Goal: Task Accomplishment & Management: Manage account settings

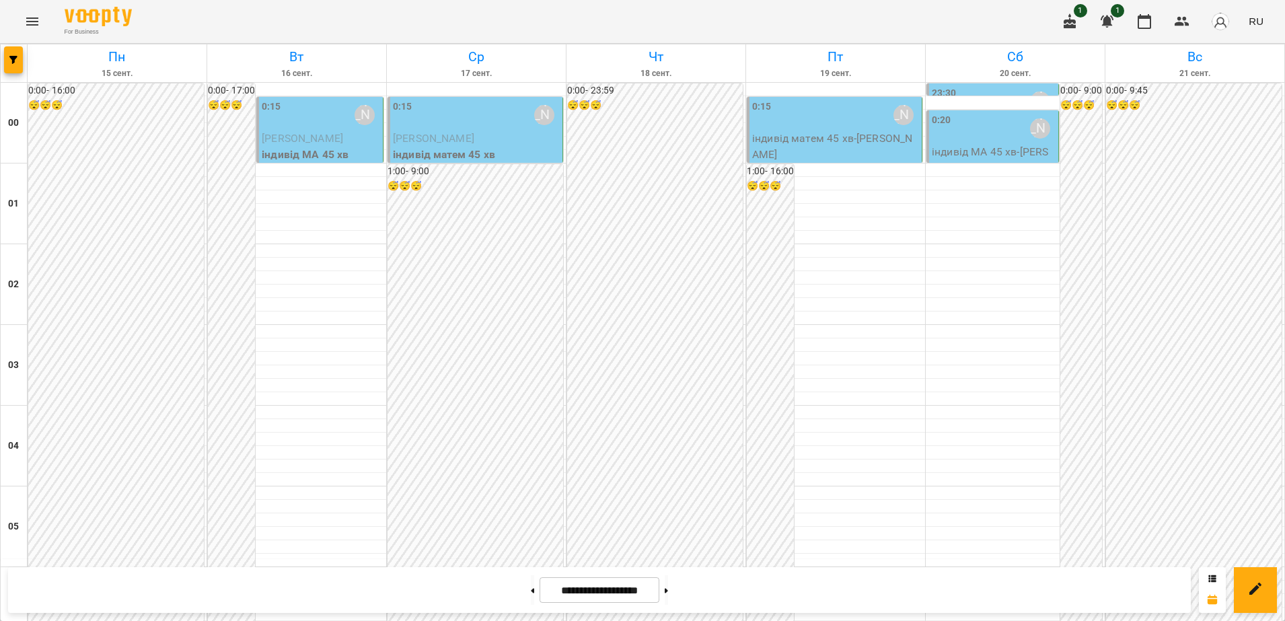
scroll to position [1346, 0]
click at [26, 28] on icon "Menu" at bounding box center [32, 21] width 16 height 16
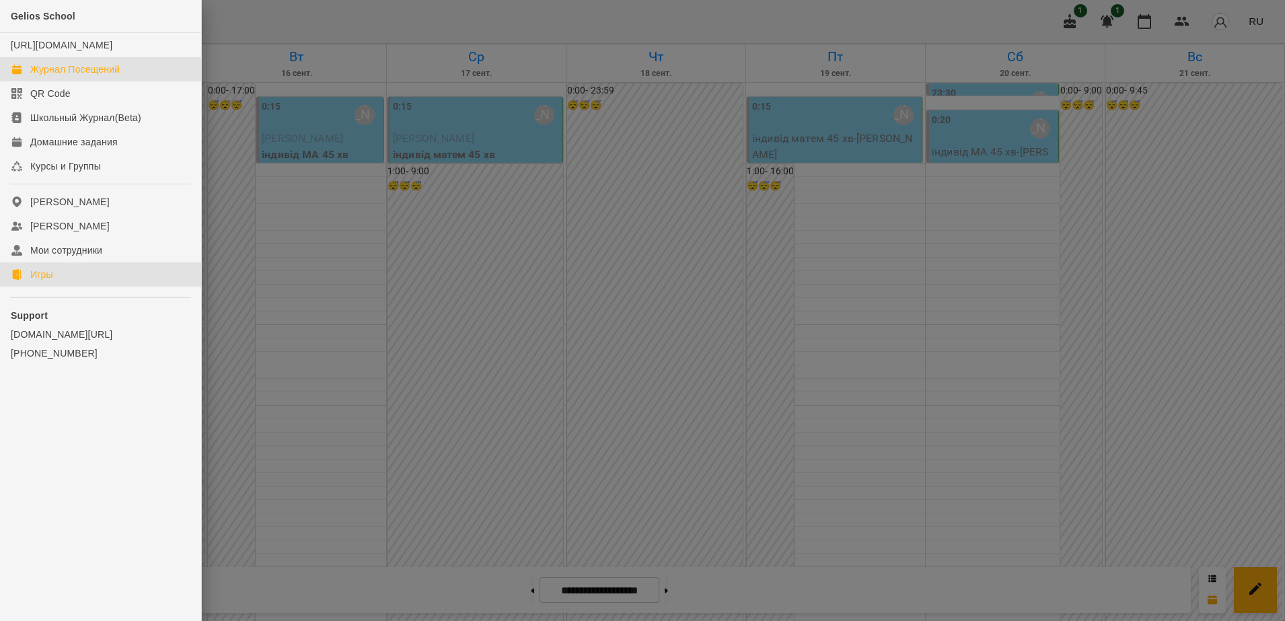
click at [60, 287] on link "Игры" at bounding box center [100, 274] width 201 height 24
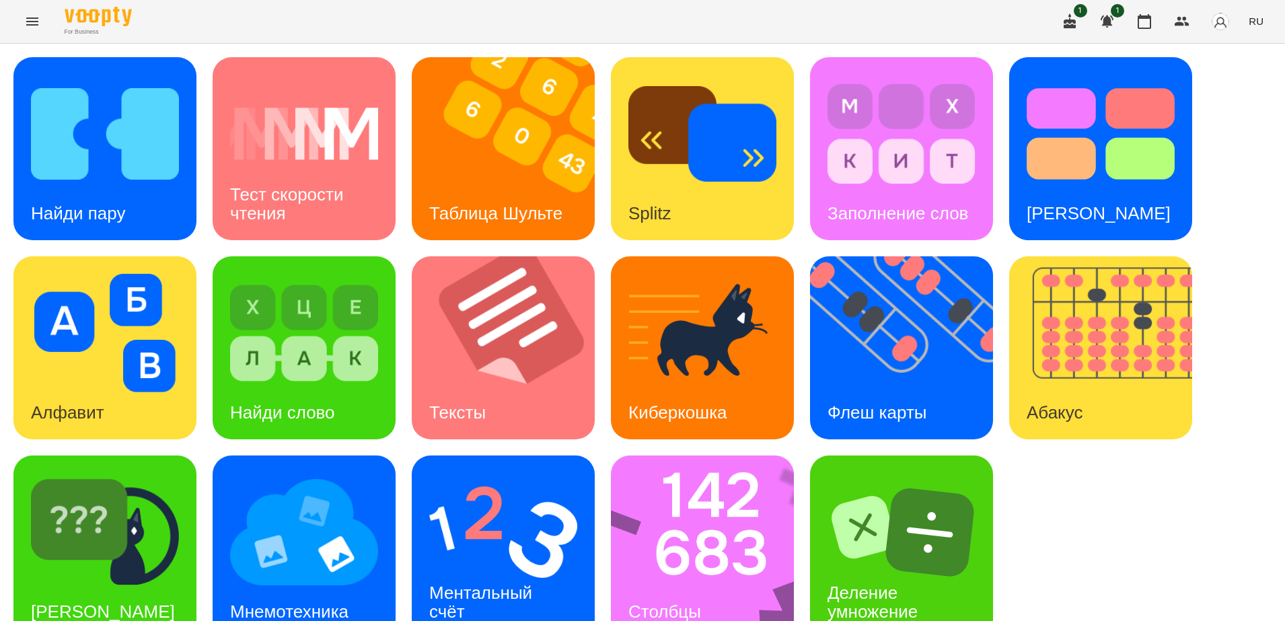
scroll to position [31, 0]
click at [893, 314] on img at bounding box center [910, 347] width 200 height 183
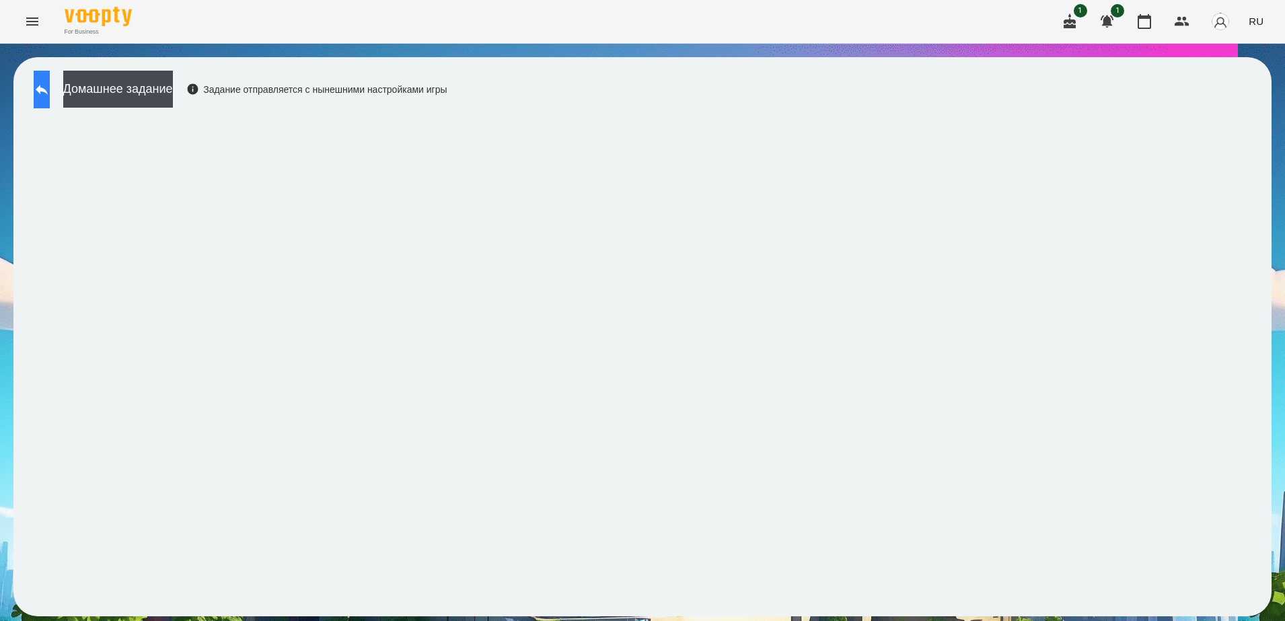
click at [50, 87] on icon at bounding box center [42, 89] width 16 height 16
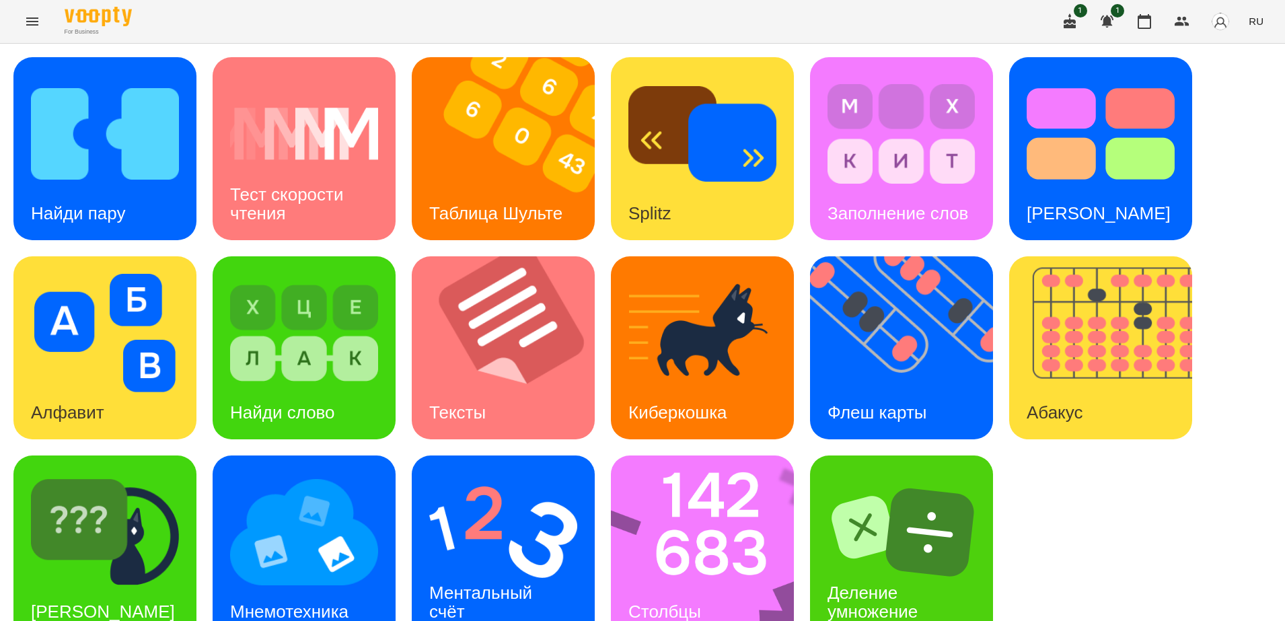
scroll to position [31, 0]
click at [475, 583] on h3 "Ментальный счёт" at bounding box center [483, 602] width 108 height 38
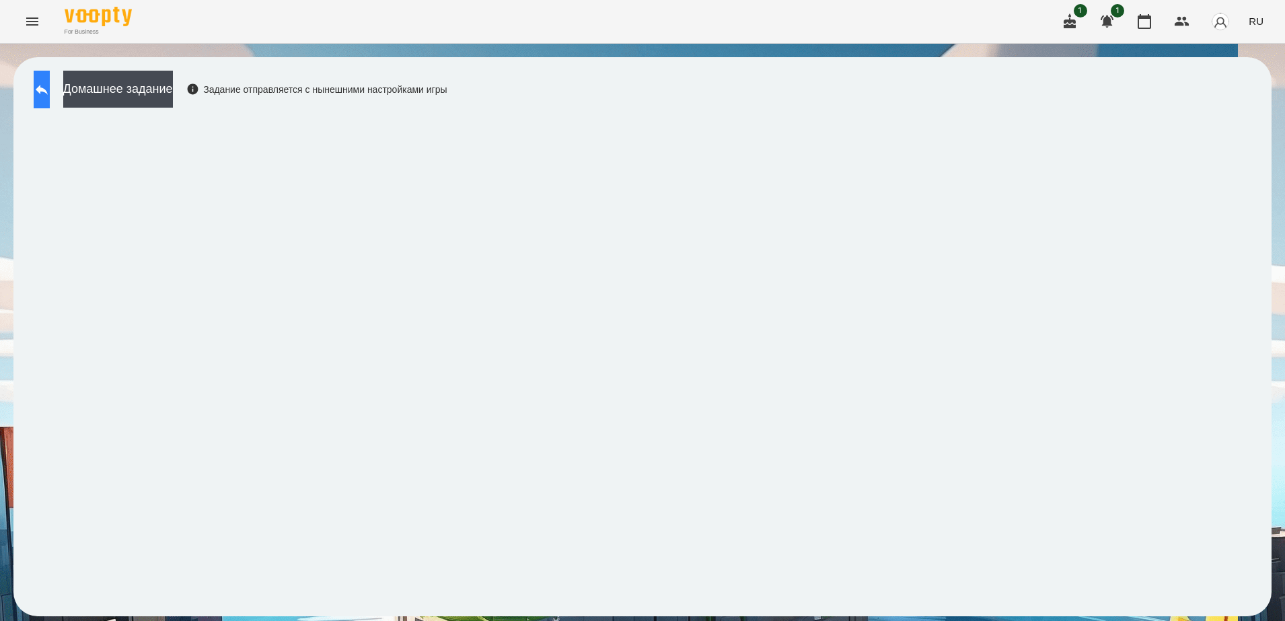
click at [50, 96] on icon at bounding box center [42, 89] width 16 height 16
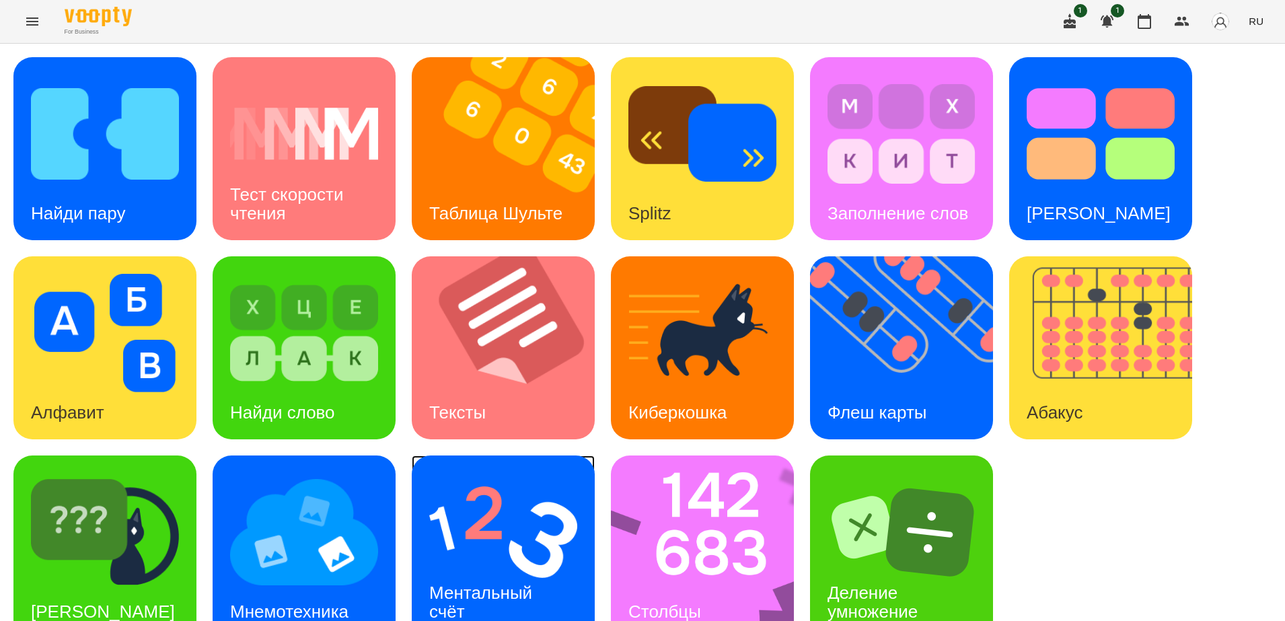
click at [497, 515] on img at bounding box center [503, 532] width 148 height 118
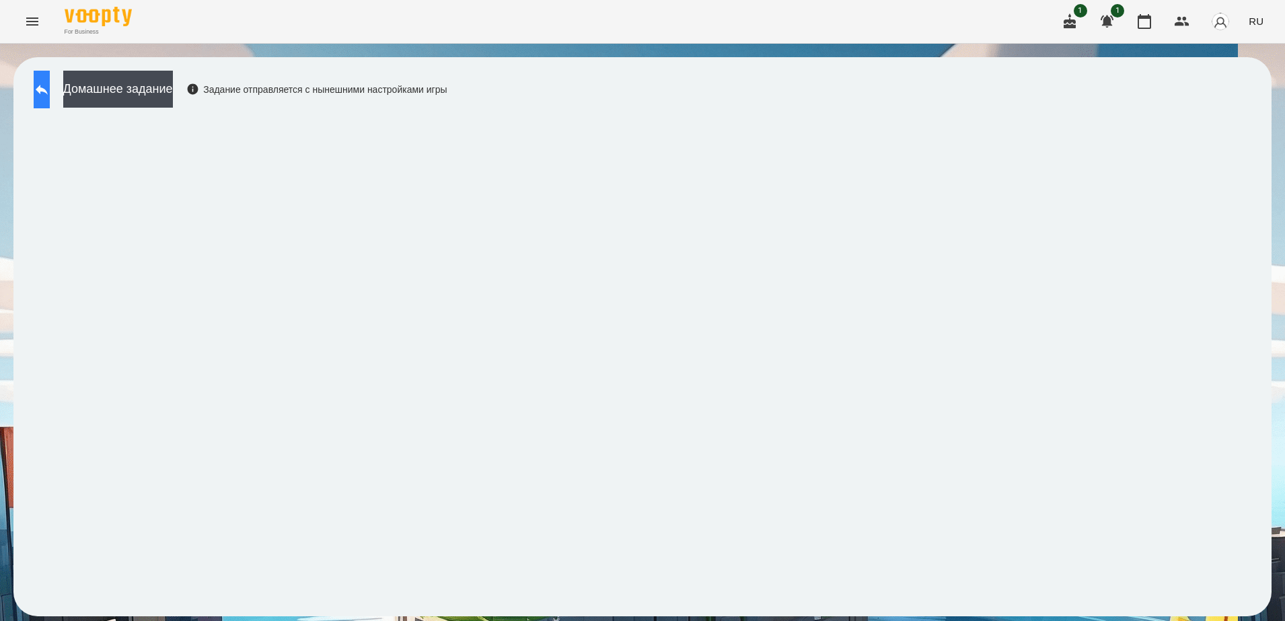
click at [48, 88] on icon at bounding box center [42, 90] width 12 height 10
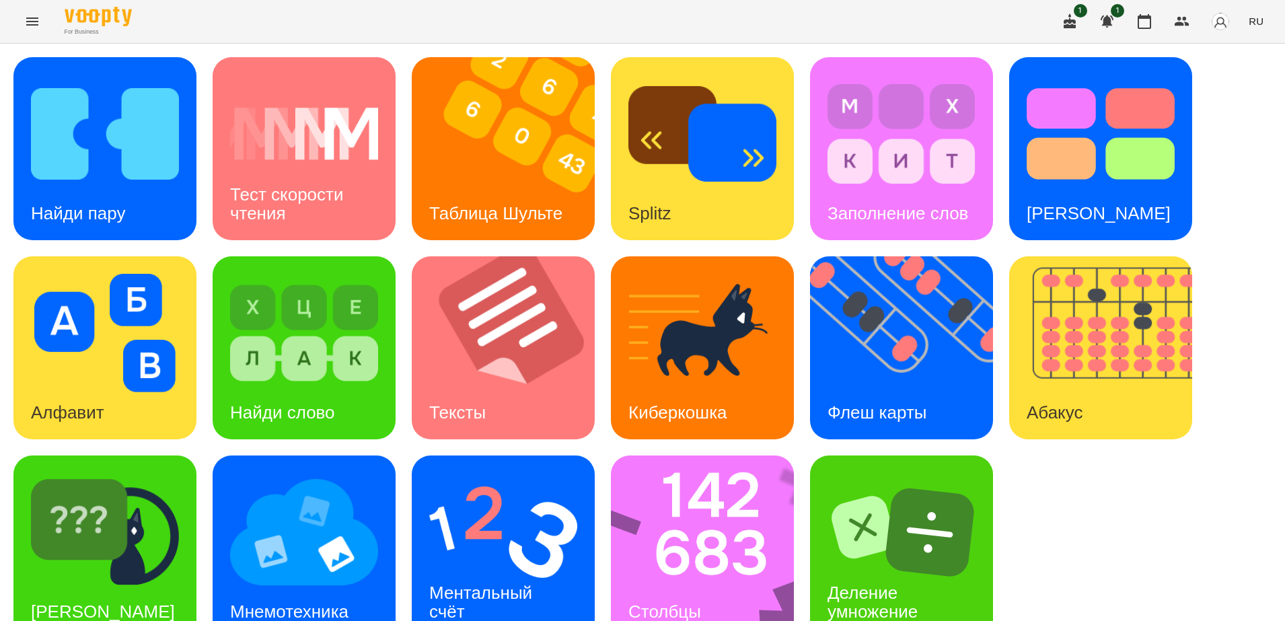
scroll to position [31, 0]
click at [636, 503] on img at bounding box center [711, 547] width 201 height 183
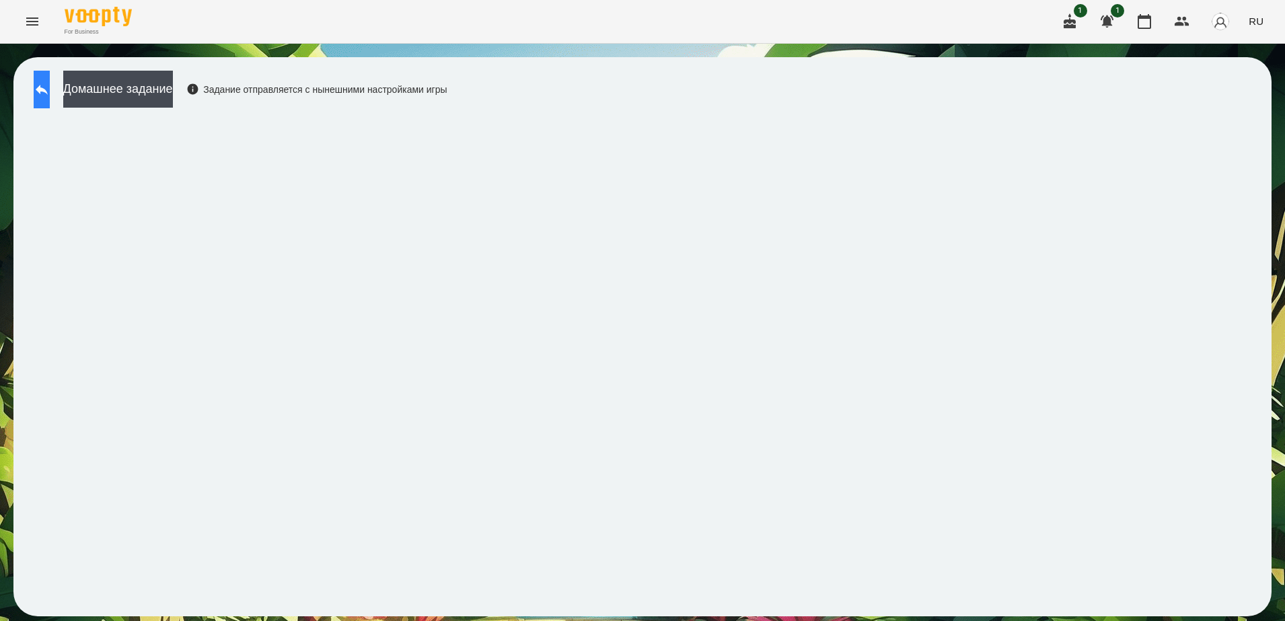
click at [50, 92] on icon at bounding box center [42, 89] width 16 height 16
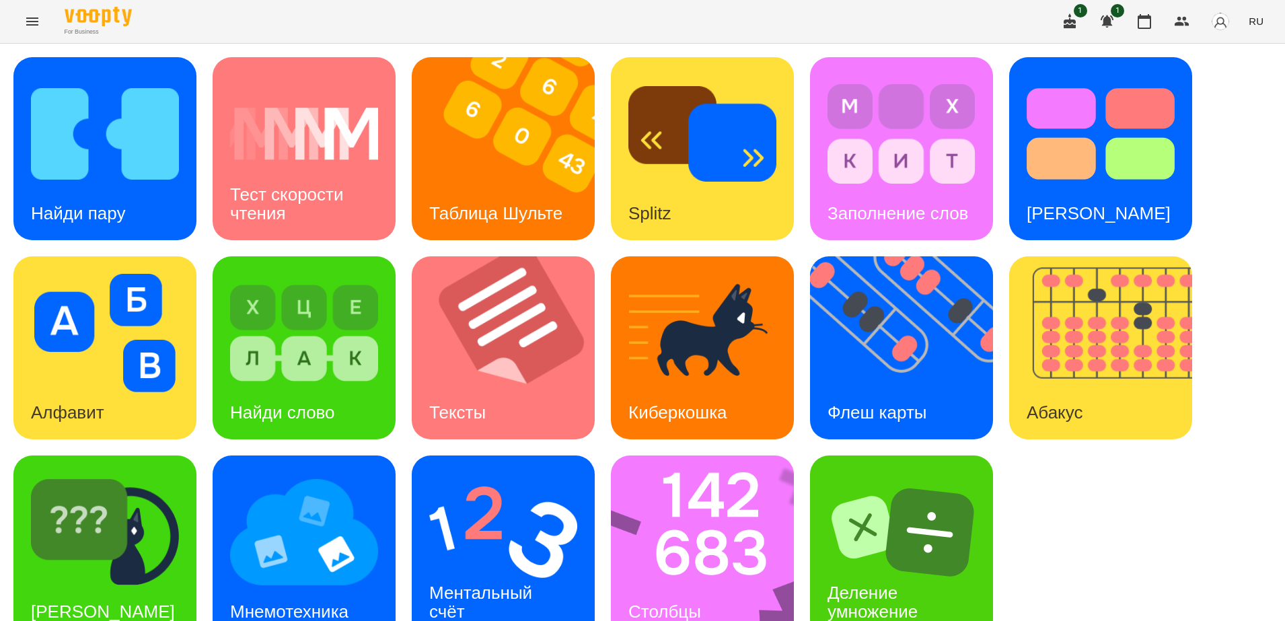
scroll to position [31, 0]
click at [473, 510] on img at bounding box center [503, 532] width 148 height 118
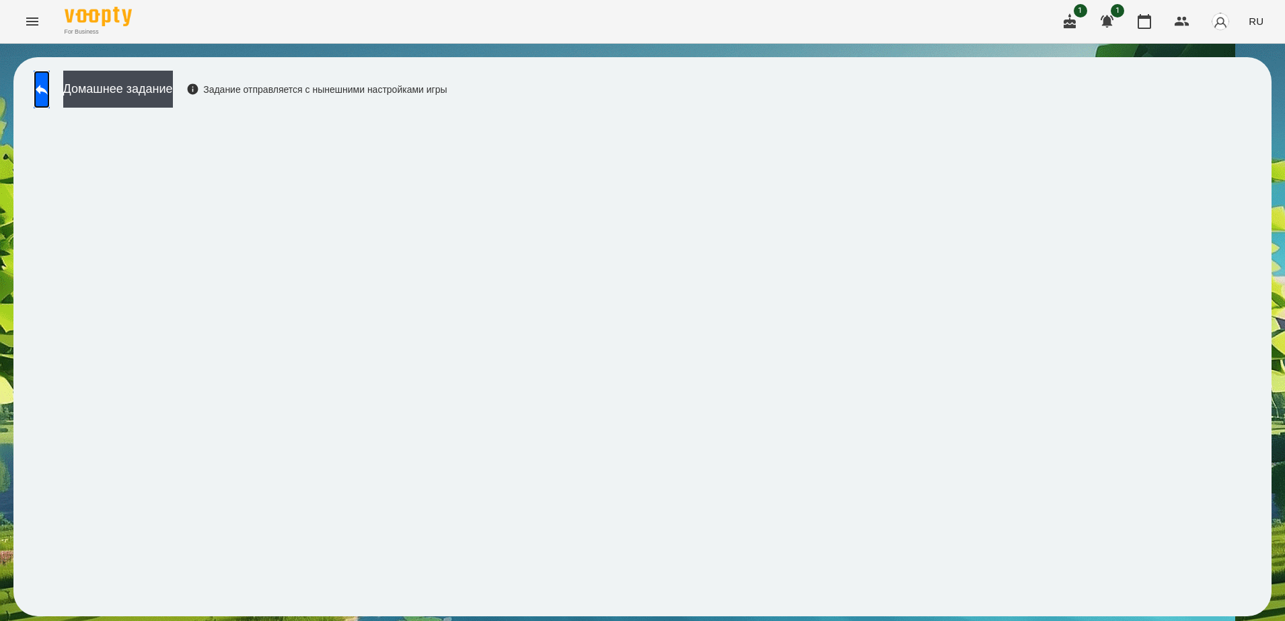
click at [36, 106] on link at bounding box center [42, 90] width 16 height 38
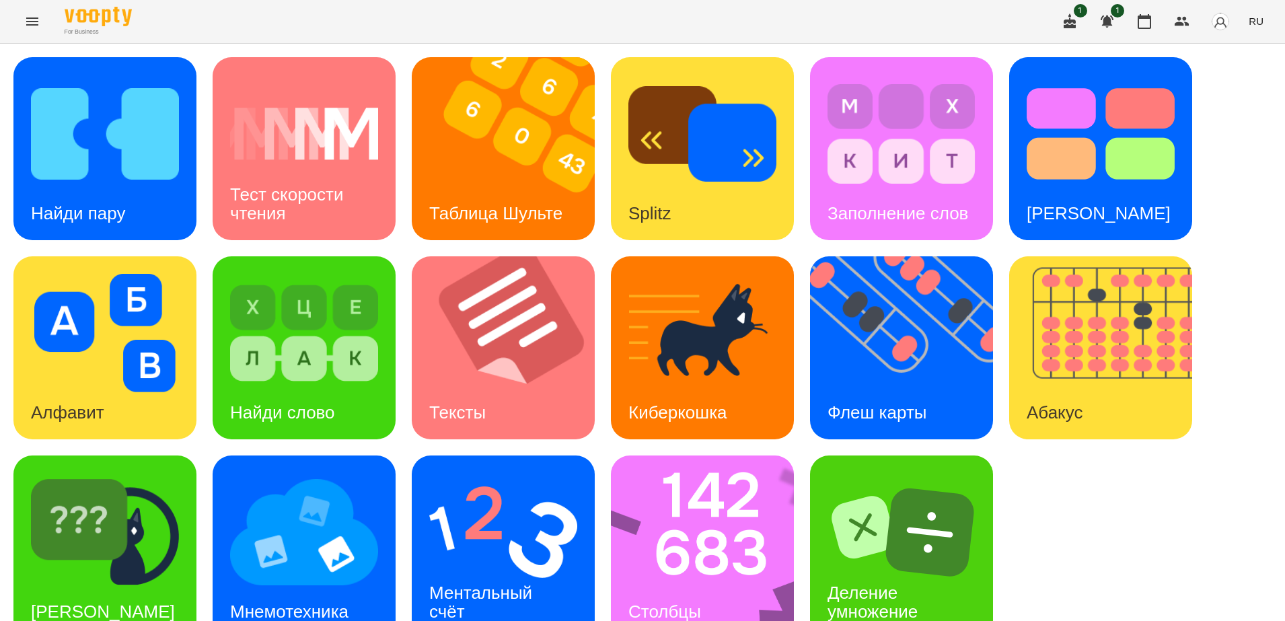
scroll to position [31, 0]
click at [266, 504] on img at bounding box center [304, 532] width 148 height 118
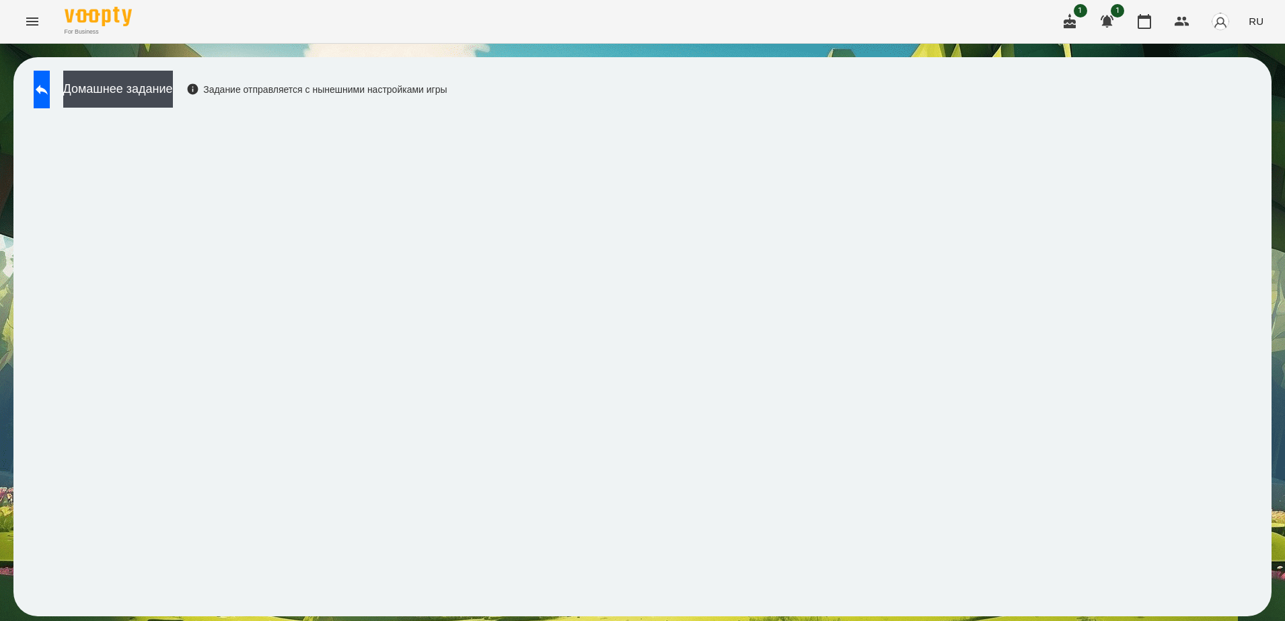
click at [884, 90] on div "Домашнее задание Задание отправляется с нынешними настройками игры" at bounding box center [642, 336] width 1258 height 559
click at [908, 83] on div "Домашнее задание Задание отправляется с нынешними настройками игры" at bounding box center [642, 336] width 1258 height 559
click at [49, 96] on icon at bounding box center [42, 89] width 16 height 16
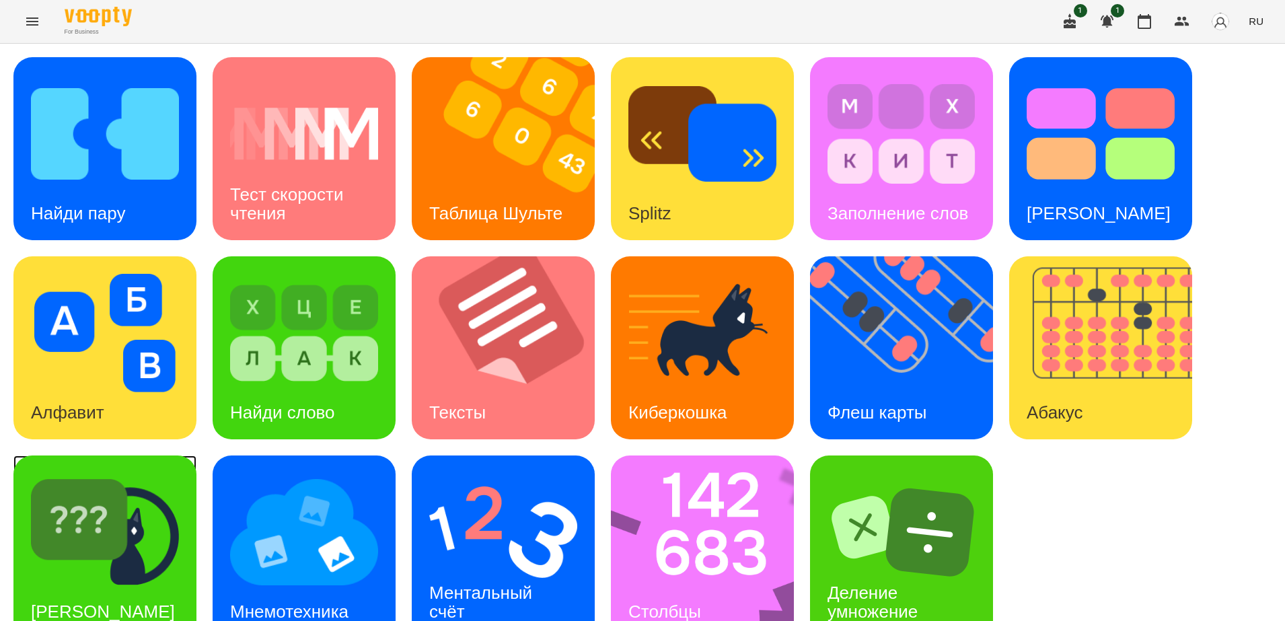
click at [122, 540] on img at bounding box center [105, 532] width 148 height 118
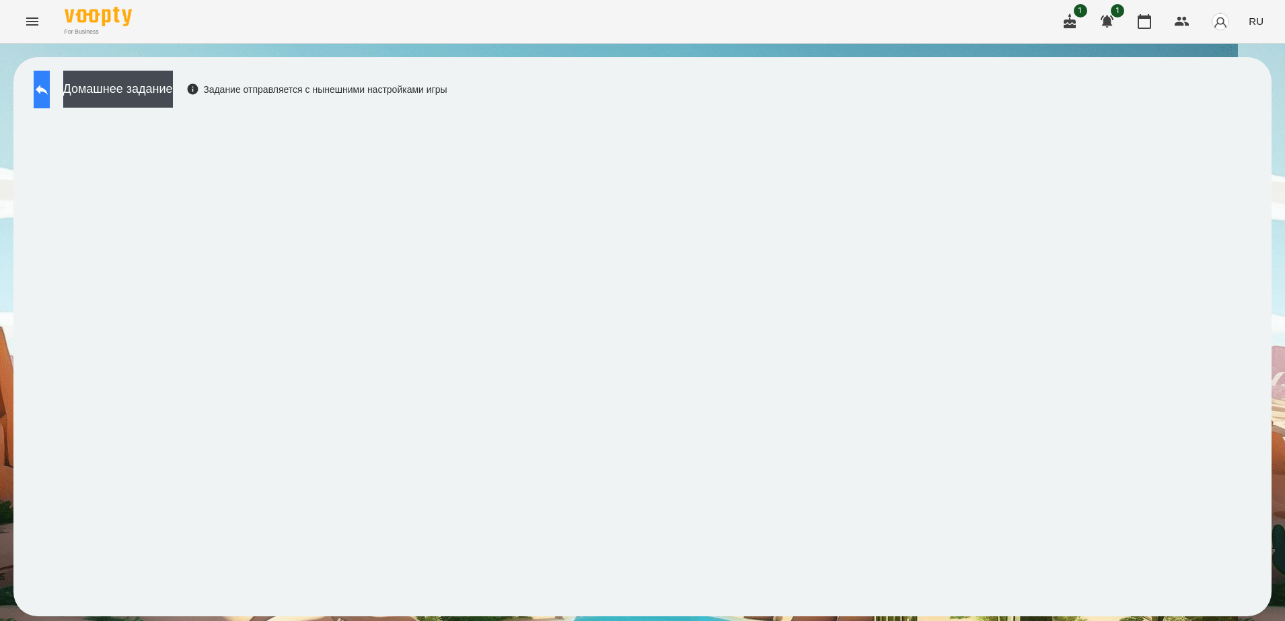
click at [50, 96] on icon at bounding box center [42, 89] width 16 height 16
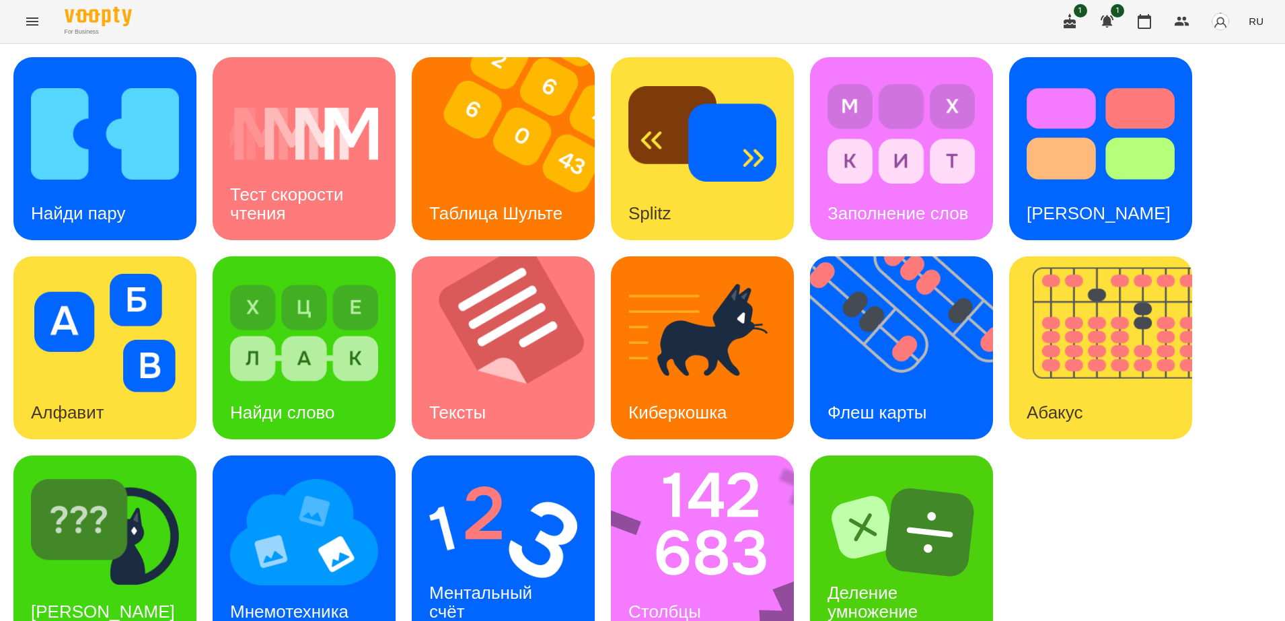
scroll to position [31, 0]
click at [668, 535] on img at bounding box center [711, 547] width 201 height 183
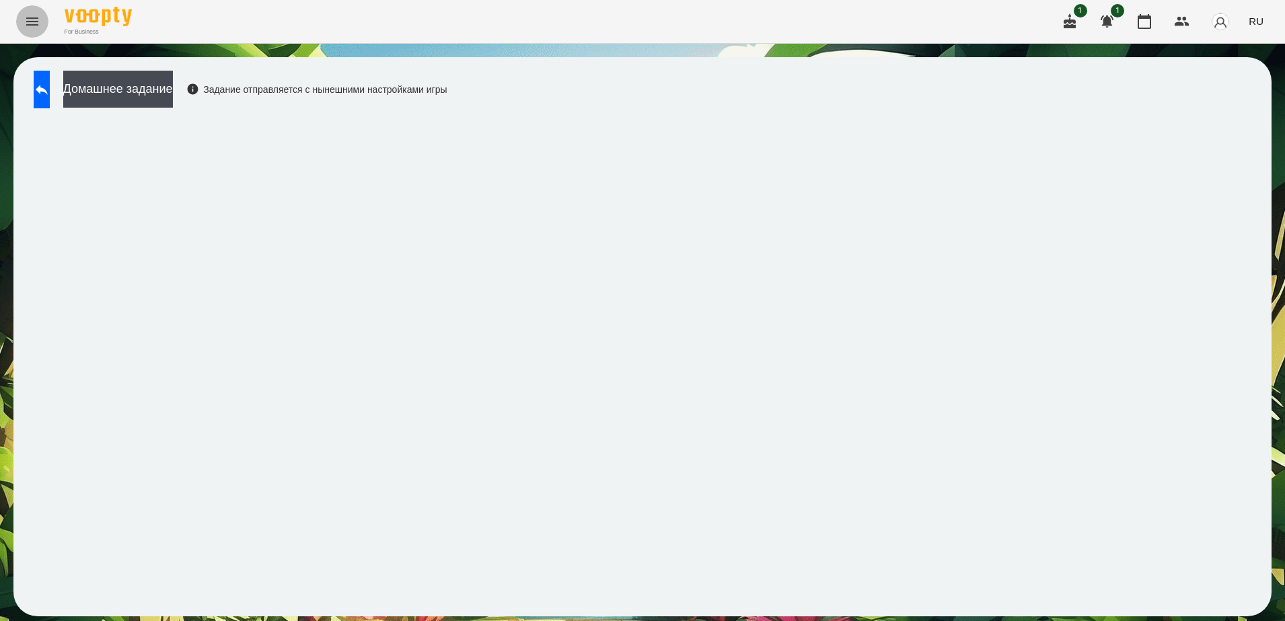
click at [27, 27] on icon "Menu" at bounding box center [32, 21] width 16 height 16
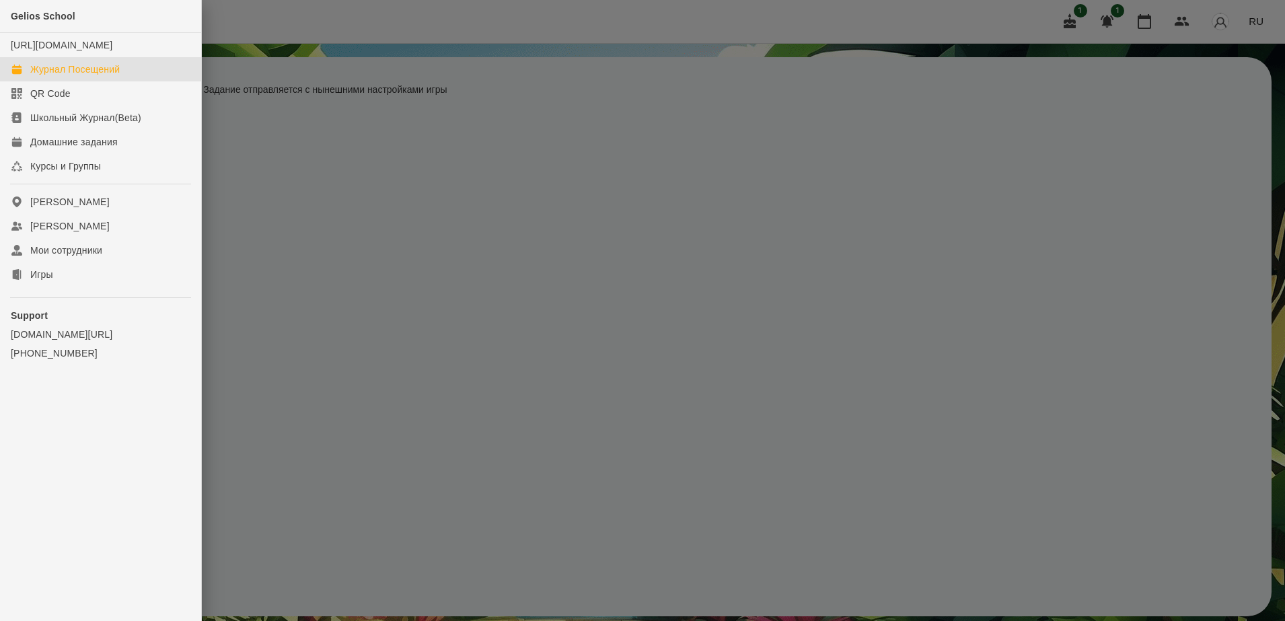
click at [127, 76] on link "Журнал Посещений" at bounding box center [100, 69] width 201 height 24
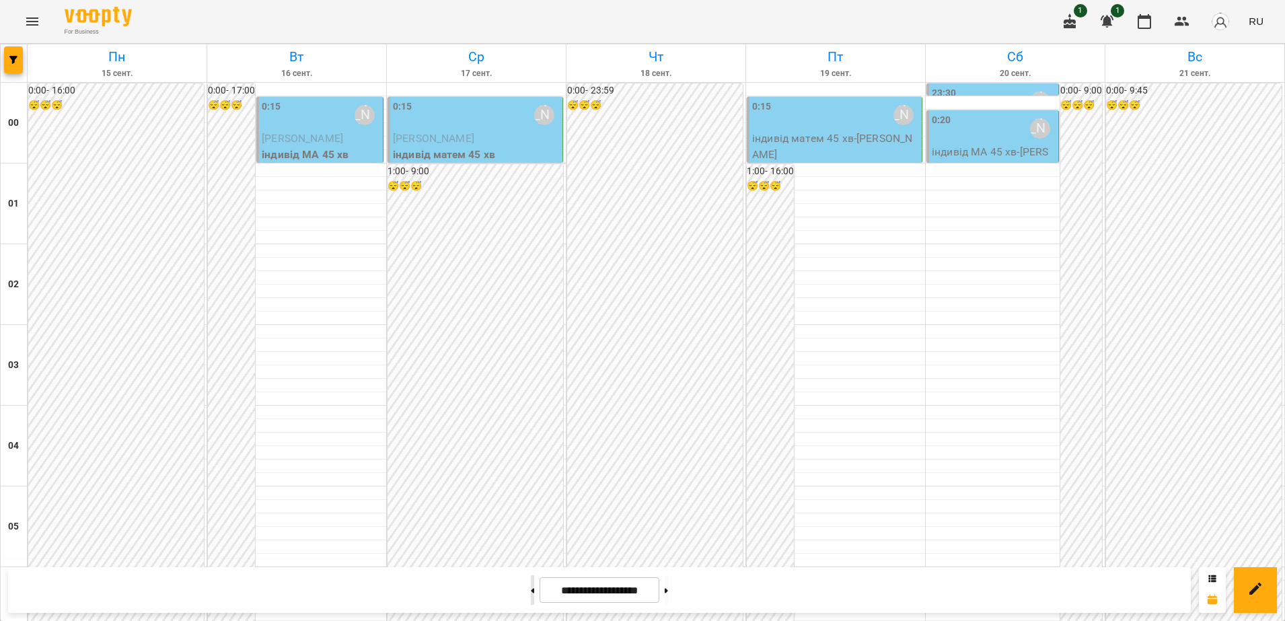
click at [531, 583] on button at bounding box center [532, 590] width 3 height 30
type input "**********"
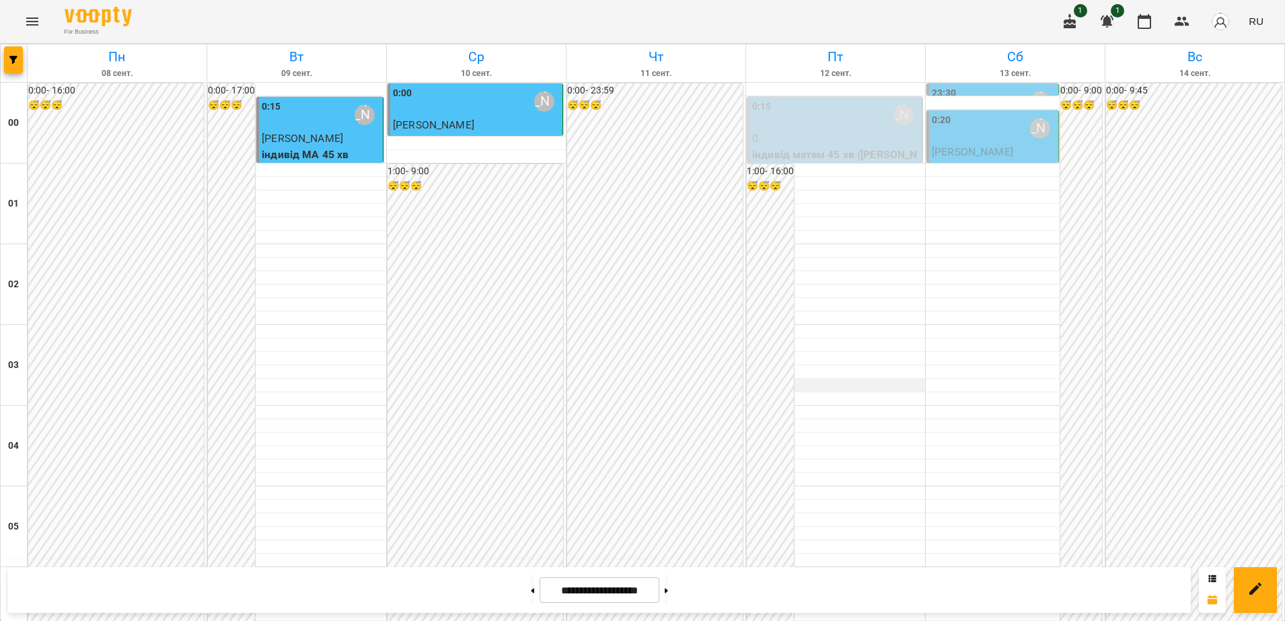
scroll to position [1094, 0]
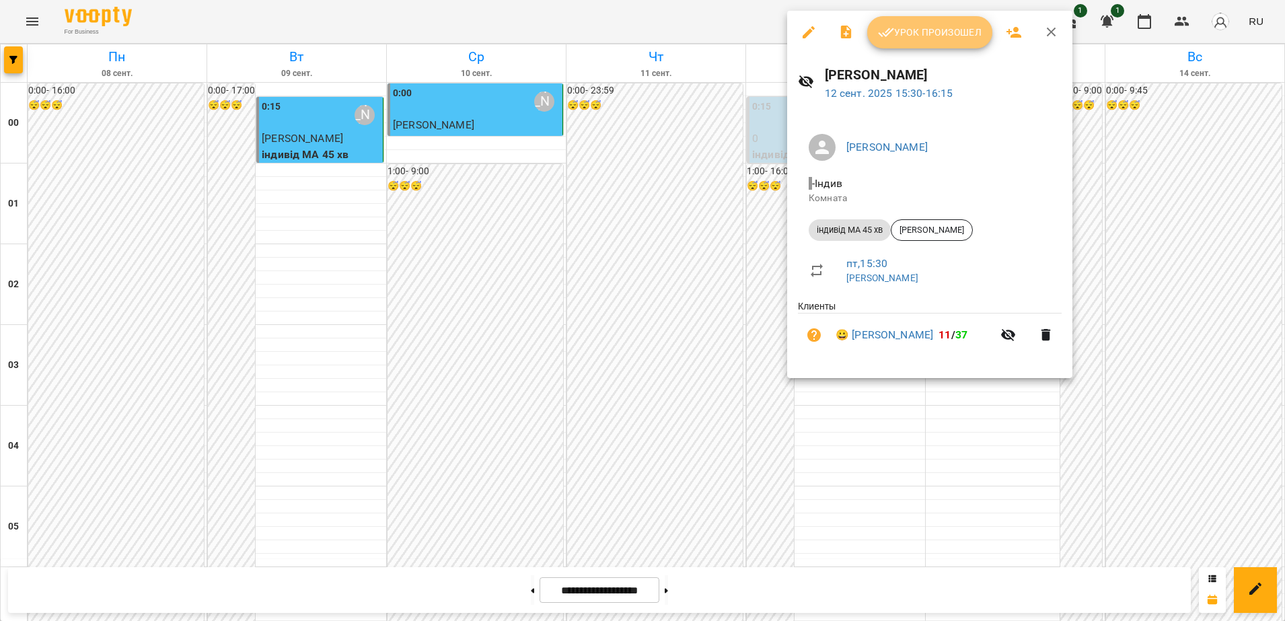
click at [869, 36] on span "Урок произошел" at bounding box center [930, 32] width 104 height 16
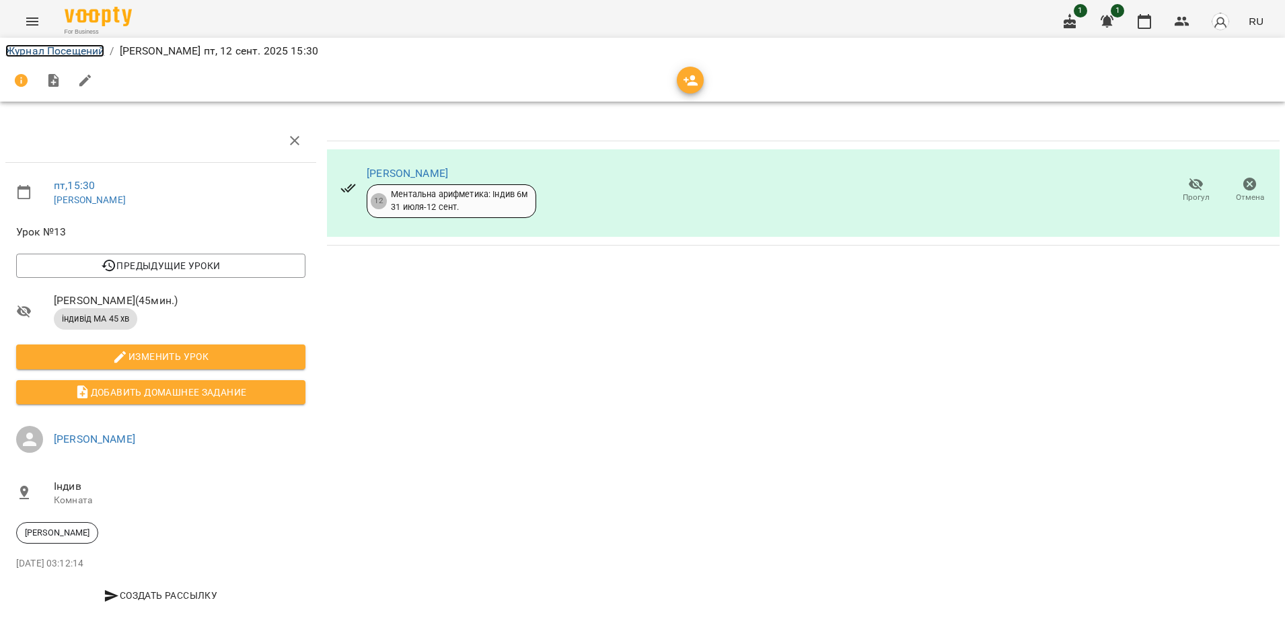
click at [36, 46] on link "Журнал Посещений" at bounding box center [54, 50] width 99 height 13
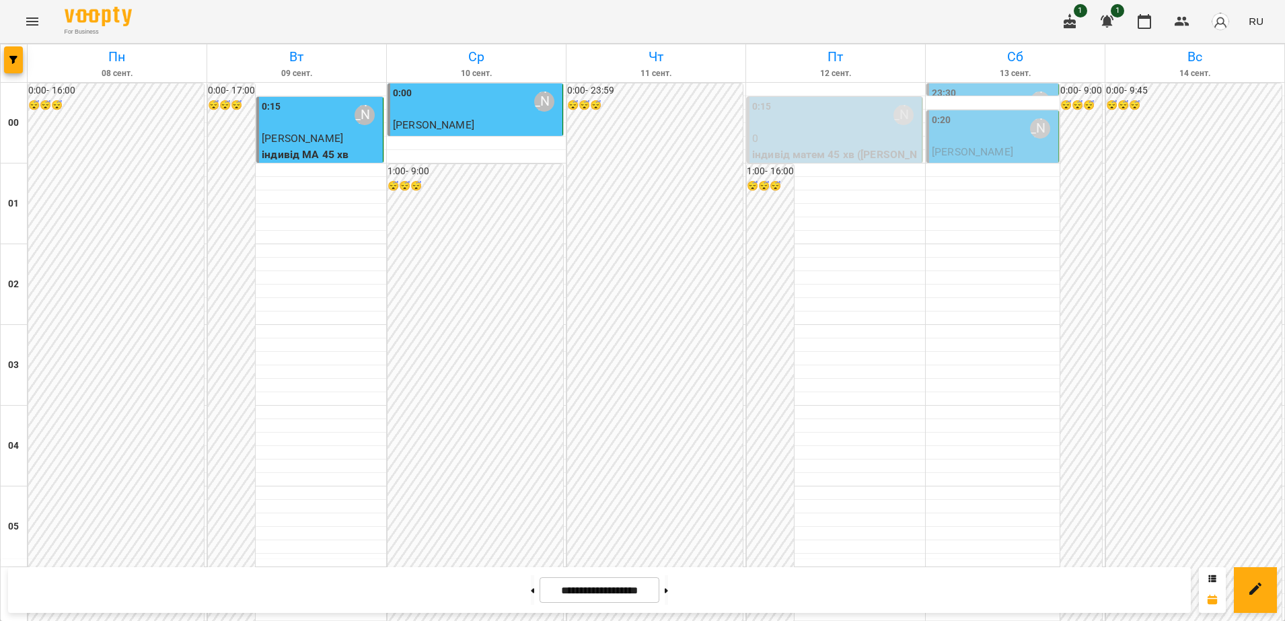
scroll to position [1178, 0]
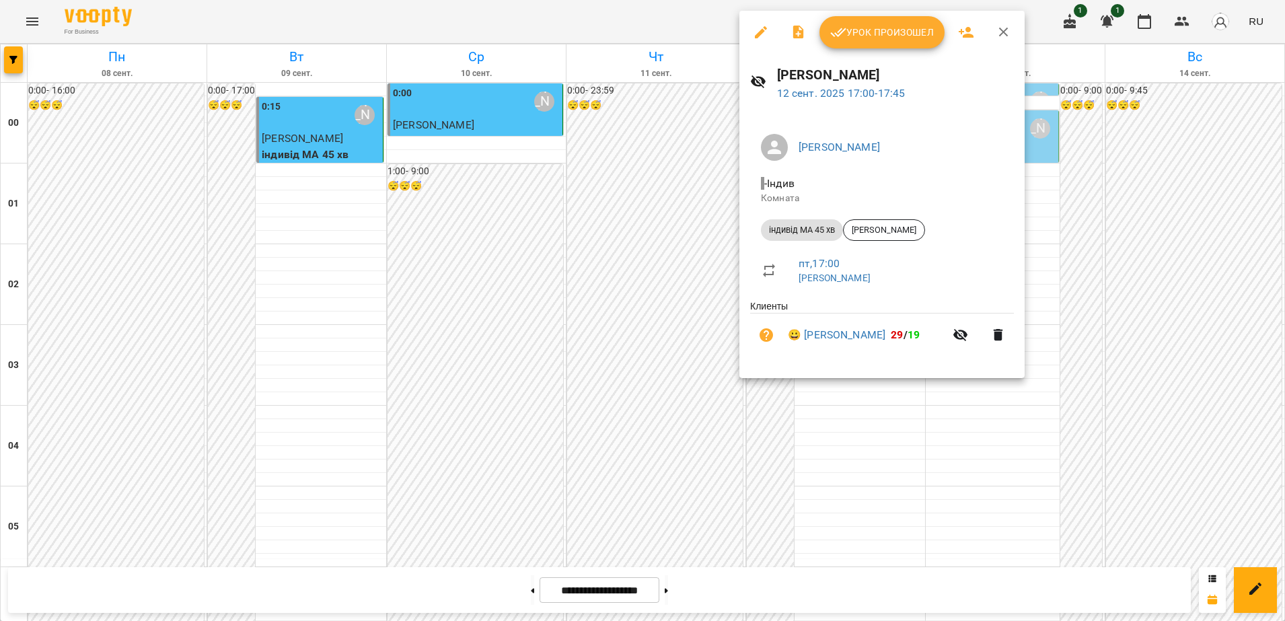
click at [856, 36] on span "Урок произошел" at bounding box center [882, 32] width 104 height 16
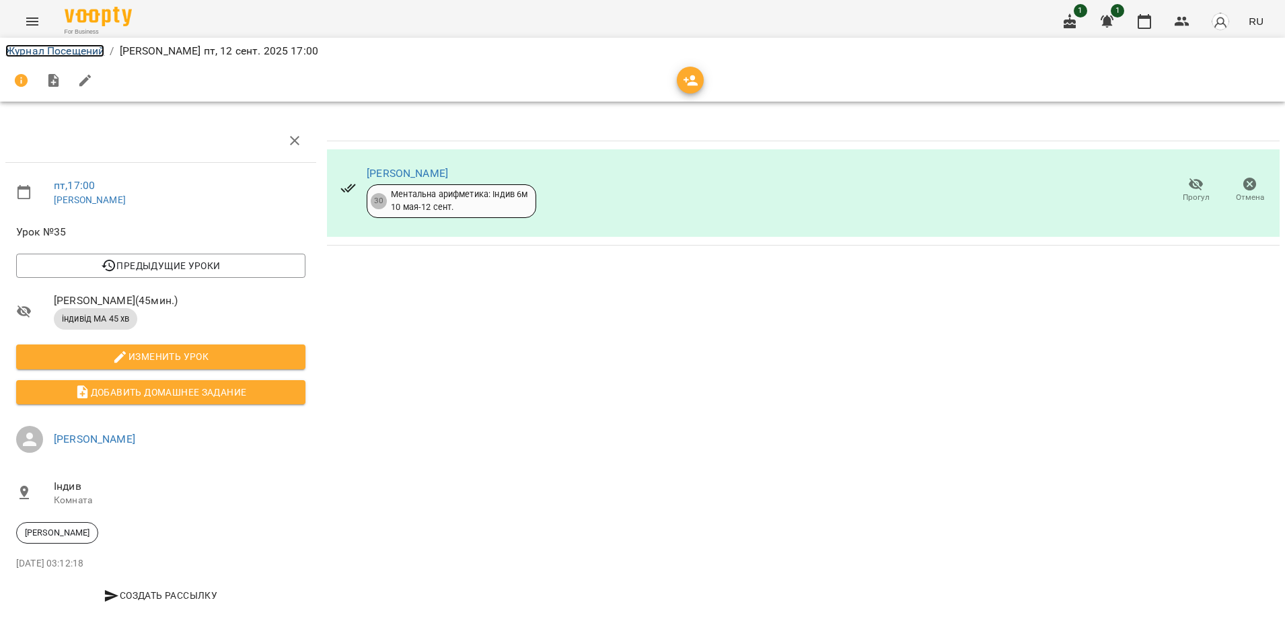
drag, startPoint x: 42, startPoint y: 51, endPoint x: 54, endPoint y: 50, distance: 11.5
click at [42, 51] on link "Журнал Посещений" at bounding box center [54, 50] width 99 height 13
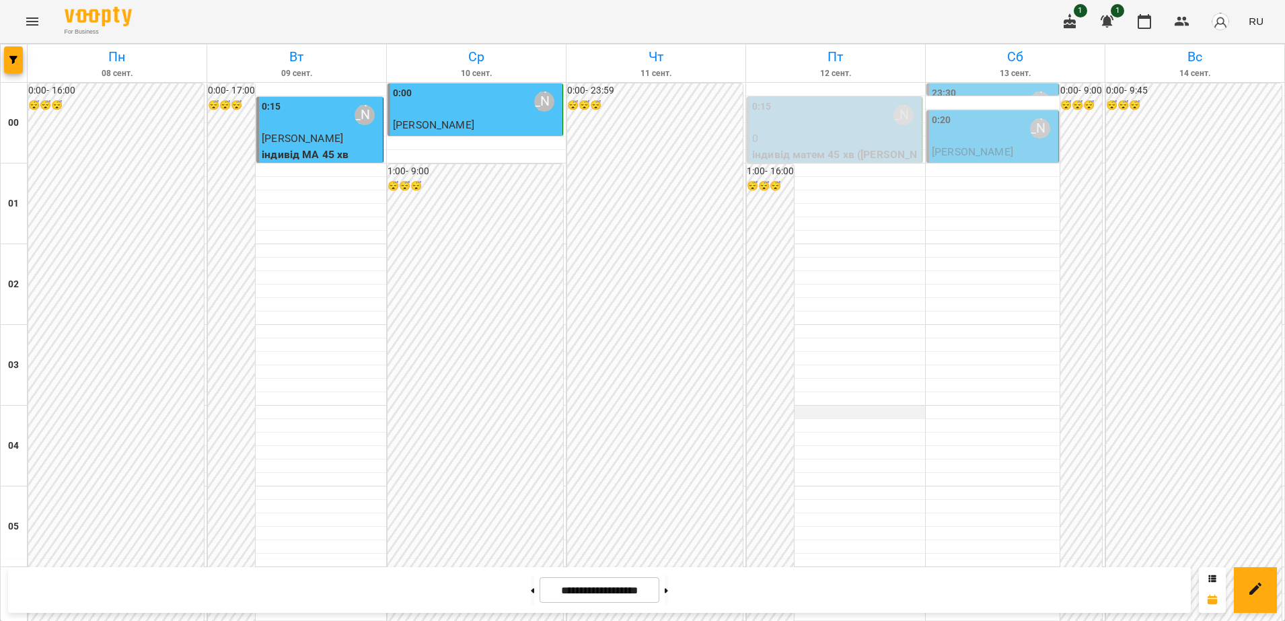
scroll to position [1262, 0]
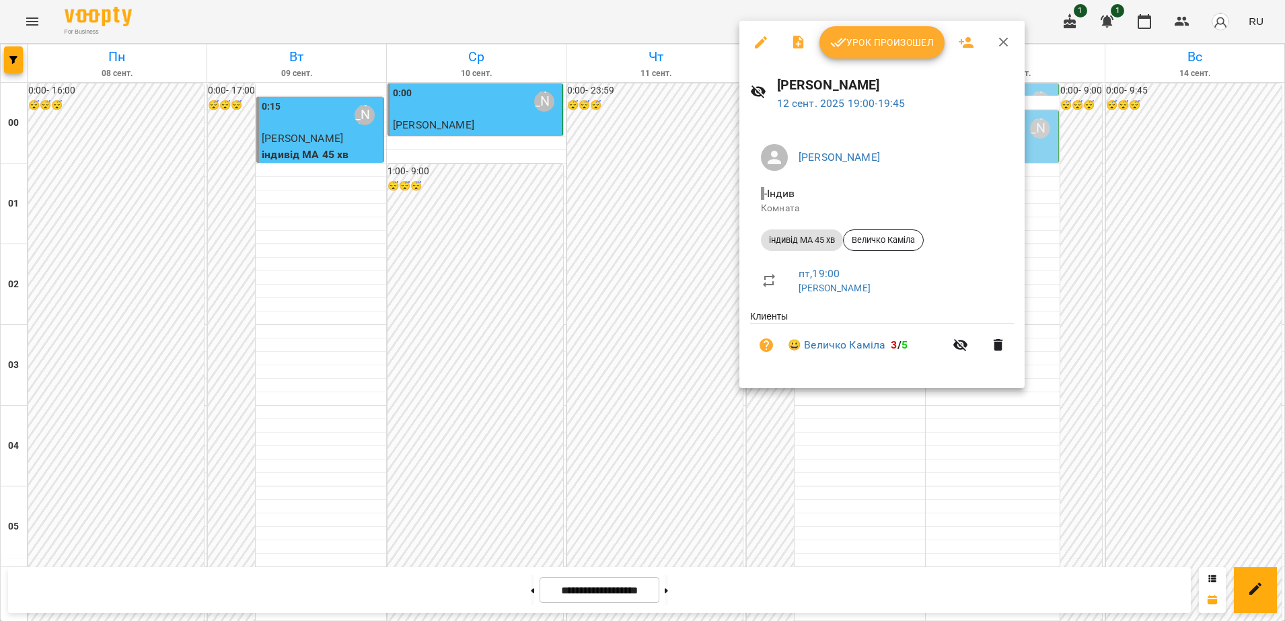
click at [869, 33] on button "Урок произошел" at bounding box center [882, 42] width 125 height 32
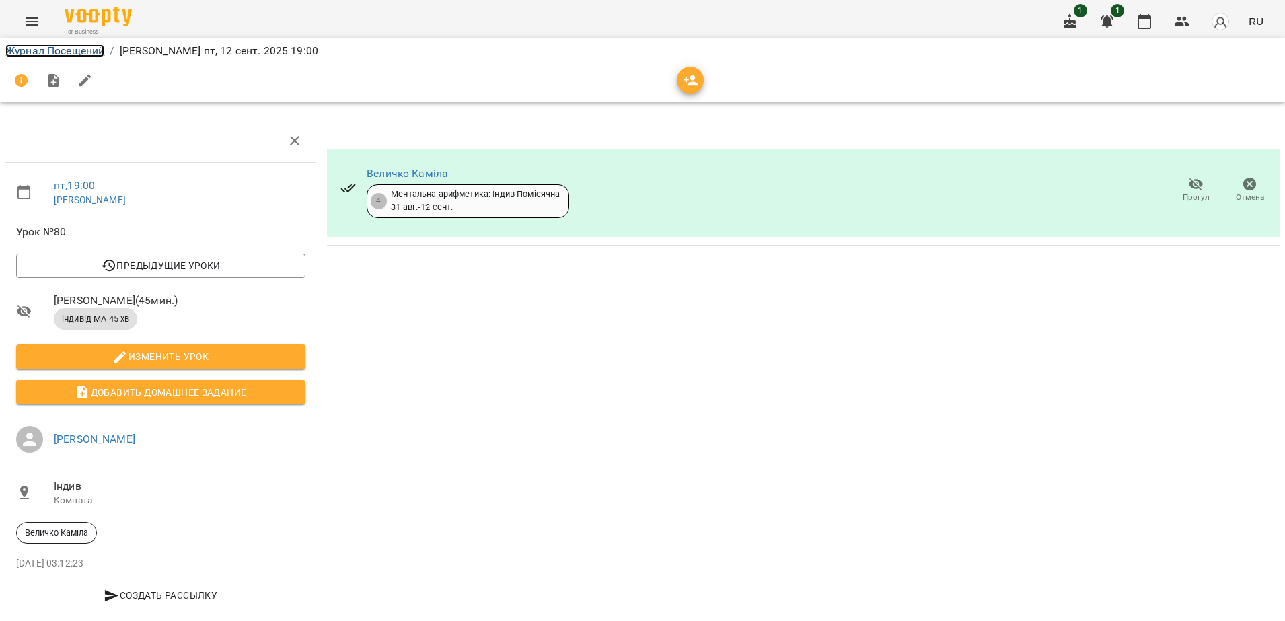
click at [64, 52] on link "Журнал Посещений" at bounding box center [54, 50] width 99 height 13
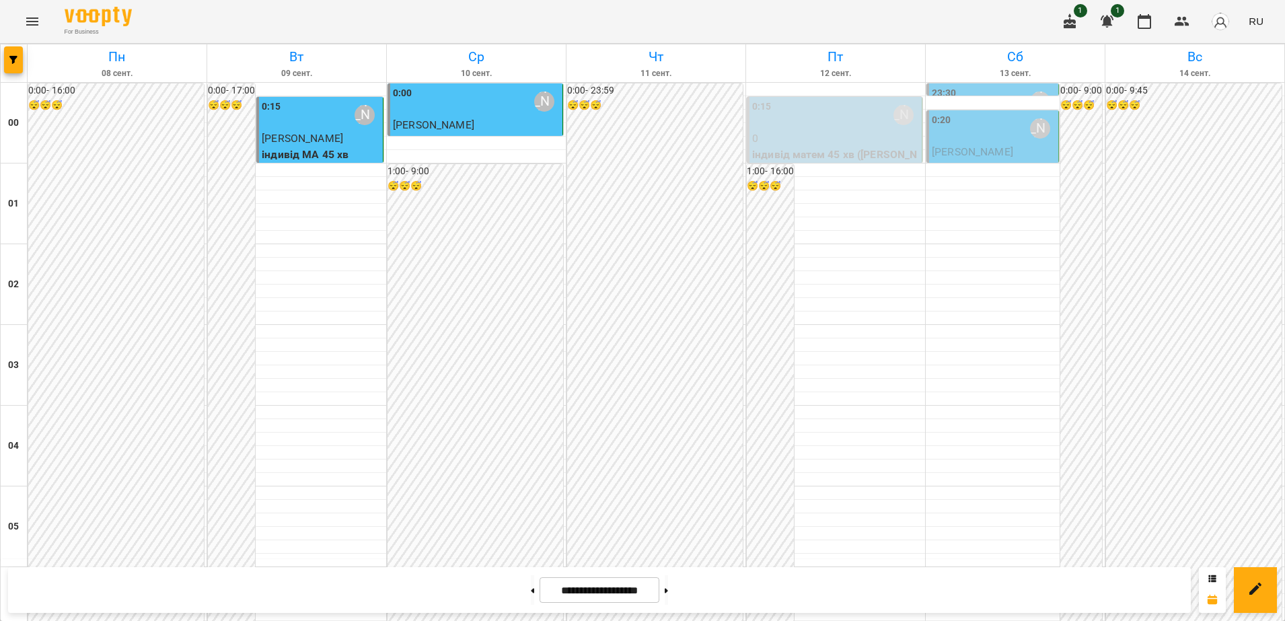
scroll to position [1460, 0]
